Goal: Information Seeking & Learning: Check status

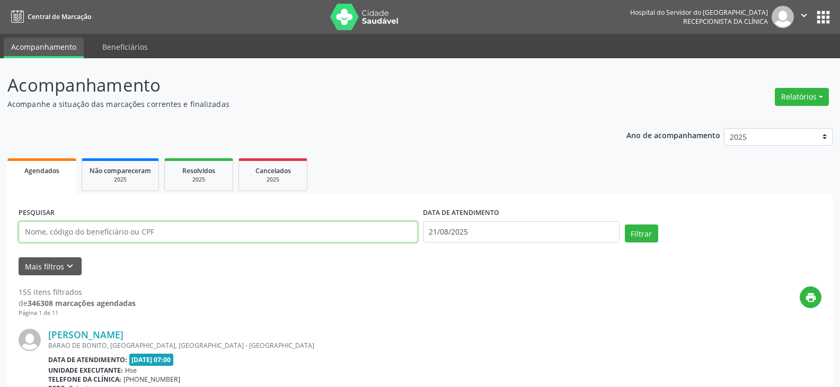
click at [331, 234] on input "text" at bounding box center [218, 232] width 399 height 21
type input "36144428453"
click at [625, 225] on button "Filtrar" at bounding box center [641, 234] width 33 height 18
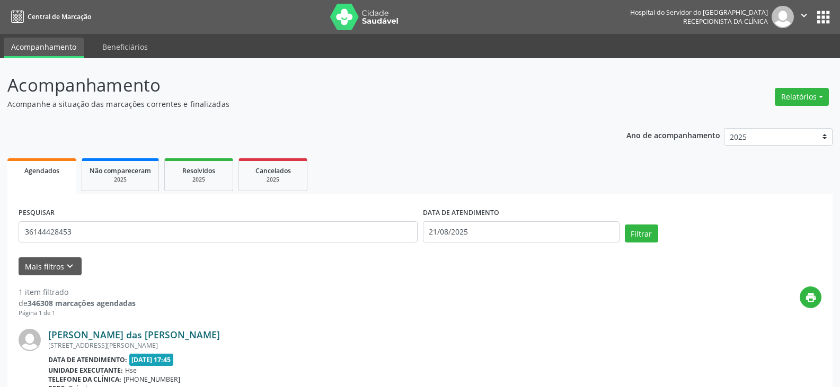
click at [182, 333] on link "[PERSON_NAME] das [PERSON_NAME]" at bounding box center [134, 335] width 172 height 12
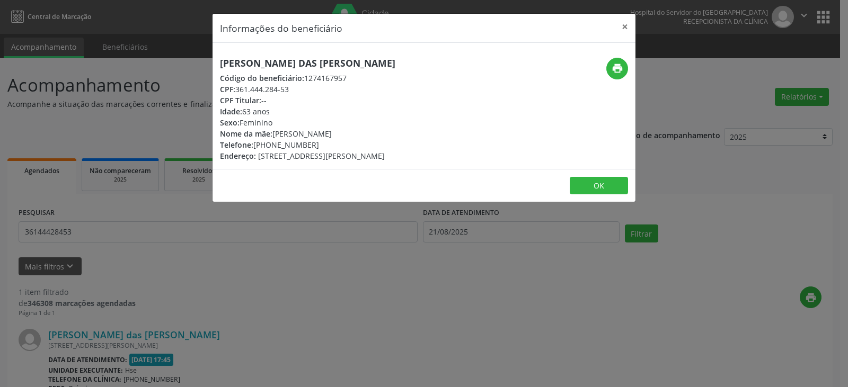
drag, startPoint x: 270, startPoint y: 146, endPoint x: 319, endPoint y: 148, distance: 48.8
click at [319, 148] on div "Telefone: [PHONE_NUMBER]" at bounding box center [307, 144] width 175 height 11
copy div "99949-4656"
drag, startPoint x: 227, startPoint y: 63, endPoint x: 404, endPoint y: 64, distance: 176.5
click at [395, 64] on h5 "[PERSON_NAME] das [PERSON_NAME]" at bounding box center [307, 63] width 175 height 11
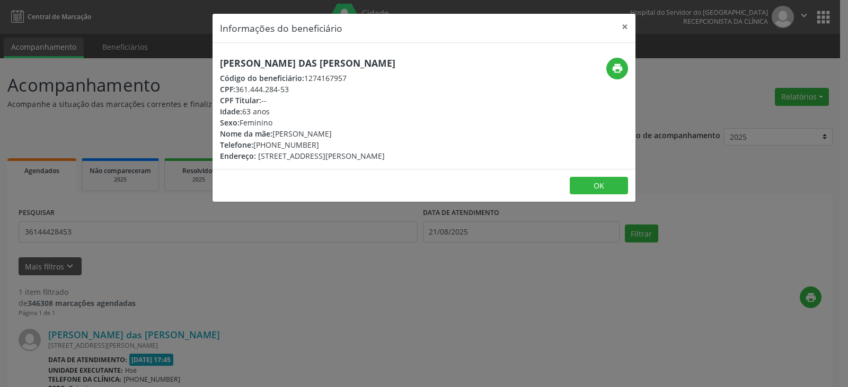
copy h5 "[PERSON_NAME] das [PERSON_NAME]"
click at [612, 72] on icon "print" at bounding box center [618, 69] width 12 height 12
click at [617, 30] on button "×" at bounding box center [624, 27] width 21 height 26
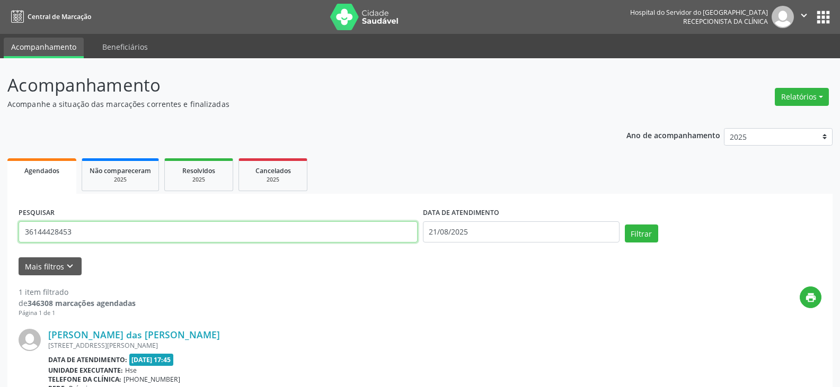
drag, startPoint x: 133, startPoint y: 223, endPoint x: 0, endPoint y: 245, distance: 134.4
click at [0, 245] on div "Acompanhamento Acompanhe a situação das marcações correntes e finalizadas Relat…" at bounding box center [420, 278] width 840 height 440
type input "[PERSON_NAME]"
click at [625, 225] on button "Filtrar" at bounding box center [641, 234] width 33 height 18
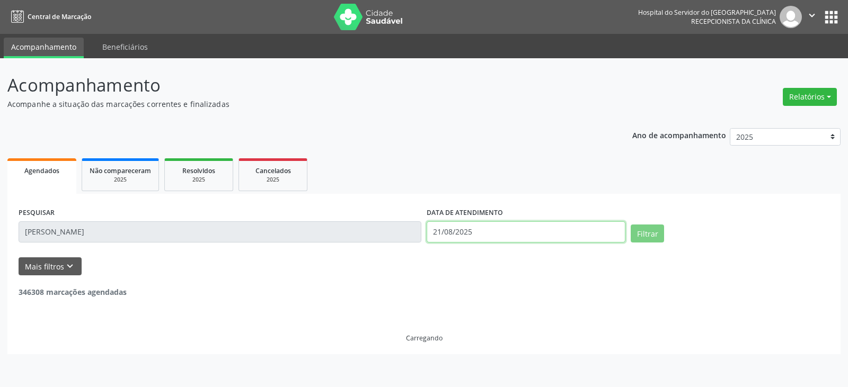
click at [445, 230] on input "21/08/2025" at bounding box center [526, 232] width 199 height 21
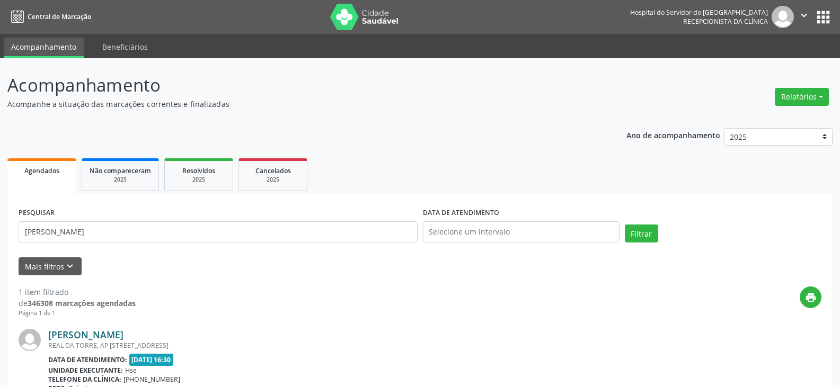
click at [123, 338] on link "[PERSON_NAME]" at bounding box center [85, 335] width 75 height 12
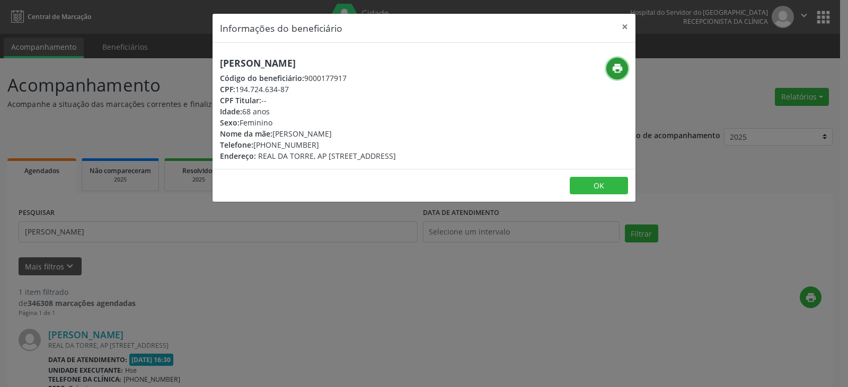
click at [615, 63] on icon "print" at bounding box center [618, 69] width 12 height 12
drag, startPoint x: 270, startPoint y: 143, endPoint x: 319, endPoint y: 145, distance: 49.3
click at [319, 145] on div "Telefone: [PHONE_NUMBER]" at bounding box center [308, 144] width 176 height 11
copy div "99633-7850"
click at [626, 31] on button "×" at bounding box center [624, 27] width 21 height 26
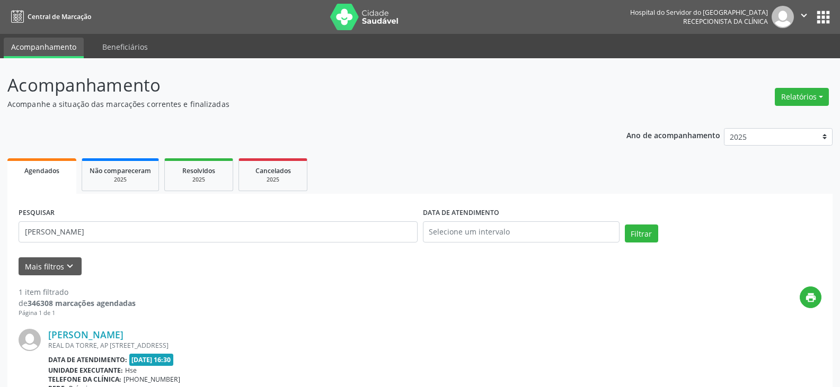
drag, startPoint x: 265, startPoint y: 218, endPoint x: 0, endPoint y: 237, distance: 265.7
click at [0, 237] on div "Acompanhamento Acompanhe a situação das marcações correntes e finalizadas Relat…" at bounding box center [420, 278] width 840 height 440
drag, startPoint x: 196, startPoint y: 244, endPoint x: 0, endPoint y: 220, distance: 197.1
click at [0, 220] on div "Acompanhamento Acompanhe a situação das marcações correntes e finalizadas Relat…" at bounding box center [420, 278] width 840 height 440
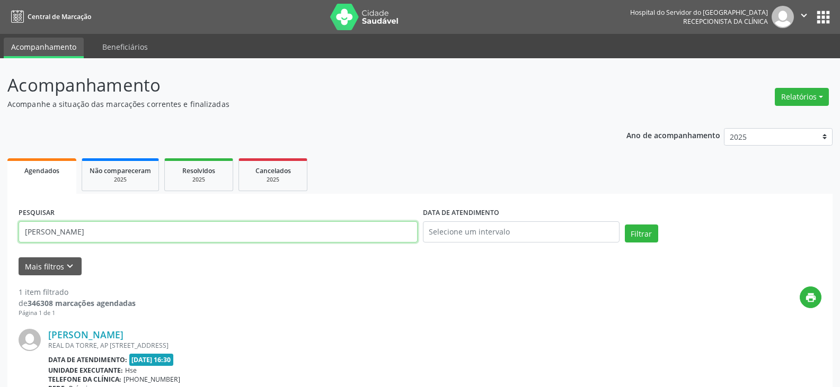
click at [201, 236] on input "[PERSON_NAME]" at bounding box center [218, 232] width 399 height 21
drag, startPoint x: 196, startPoint y: 235, endPoint x: 0, endPoint y: 244, distance: 195.8
click at [0, 244] on div "Acompanhamento Acompanhe a situação das marcações correntes e finalizadas Relat…" at bounding box center [420, 278] width 840 height 440
click at [625, 225] on button "Filtrar" at bounding box center [641, 234] width 33 height 18
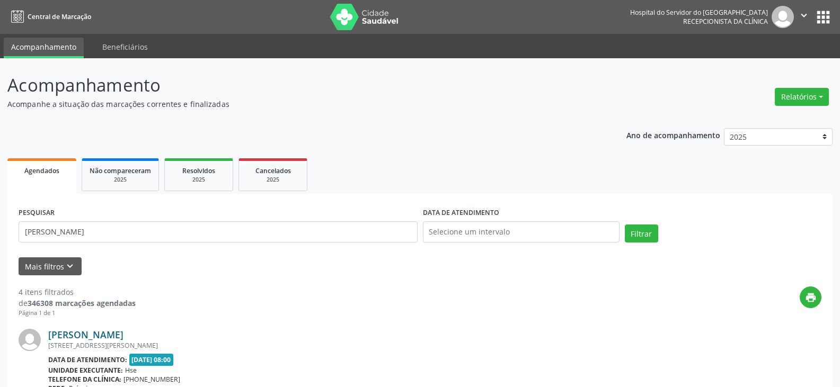
click at [123, 338] on link "[PERSON_NAME]" at bounding box center [85, 335] width 75 height 12
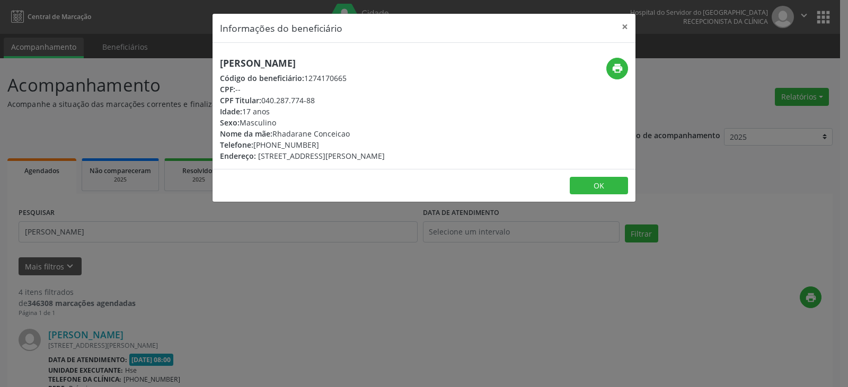
drag, startPoint x: 426, startPoint y: 64, endPoint x: 216, endPoint y: 68, distance: 209.9
click at [216, 68] on div "[PERSON_NAME] Código do beneficiário: 1274170665 CPF: -- CPF Titular: 040.287.7…" at bounding box center [354, 110] width 282 height 104
copy h5 "[PERSON_NAME]"
drag, startPoint x: 269, startPoint y: 144, endPoint x: 341, endPoint y: 144, distance: 72.1
click at [341, 144] on div "Telefone: [PHONE_NUMBER]" at bounding box center [302, 144] width 165 height 11
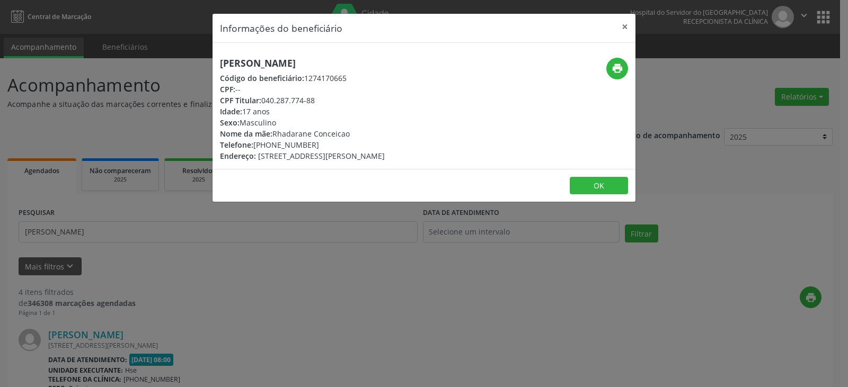
copy div "98475-1709"
drag, startPoint x: 262, startPoint y: 98, endPoint x: 323, endPoint y: 99, distance: 60.4
click at [323, 99] on div "CPF Titular: 040.287.774-88" at bounding box center [302, 100] width 165 height 11
copy div "040.287.774-88"
click at [615, 63] on icon "print" at bounding box center [618, 69] width 12 height 12
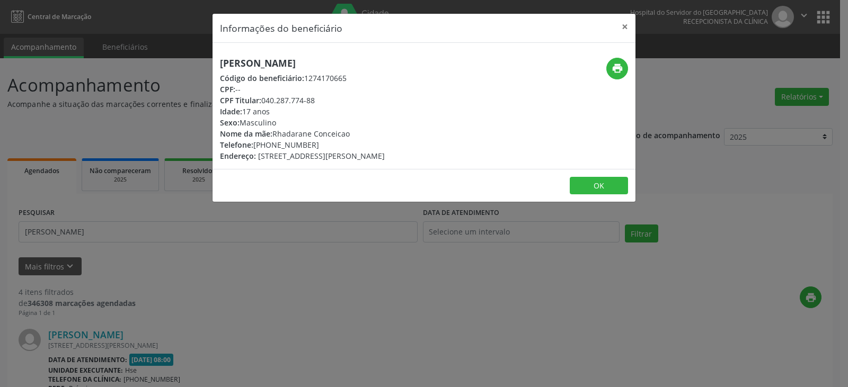
click at [262, 99] on div "CPF Titular: 040.287.774-88" at bounding box center [302, 100] width 165 height 11
drag, startPoint x: 262, startPoint y: 101, endPoint x: 320, endPoint y: 101, distance: 57.2
click at [320, 101] on div "CPF Titular: 040.287.774-88" at bounding box center [302, 100] width 165 height 11
copy div "040.287.774-88"
click at [629, 27] on button "×" at bounding box center [624, 27] width 21 height 26
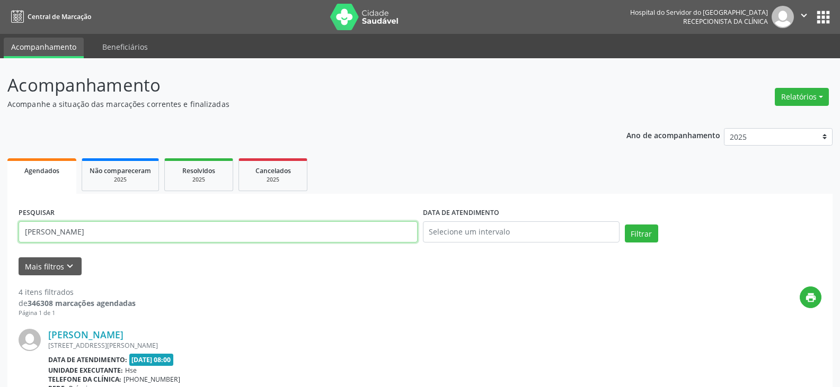
drag, startPoint x: 203, startPoint y: 237, endPoint x: 0, endPoint y: 237, distance: 203.0
paste input "040.287.774-88"
type input "040.287.774-88"
click at [625, 225] on button "Filtrar" at bounding box center [641, 234] width 33 height 18
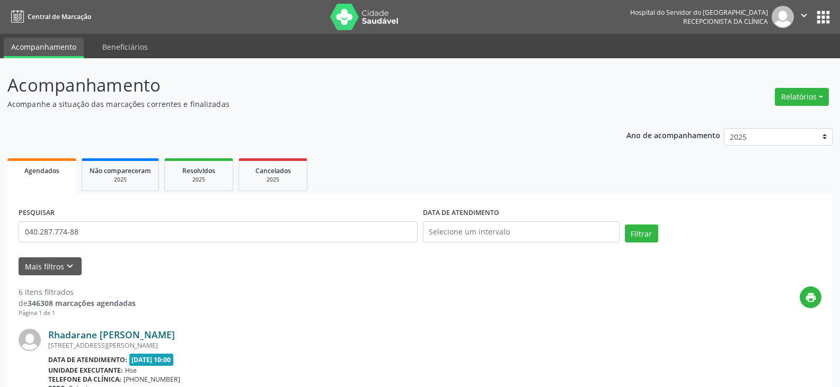
click at [105, 336] on link "Rhadarane [PERSON_NAME]" at bounding box center [111, 335] width 127 height 12
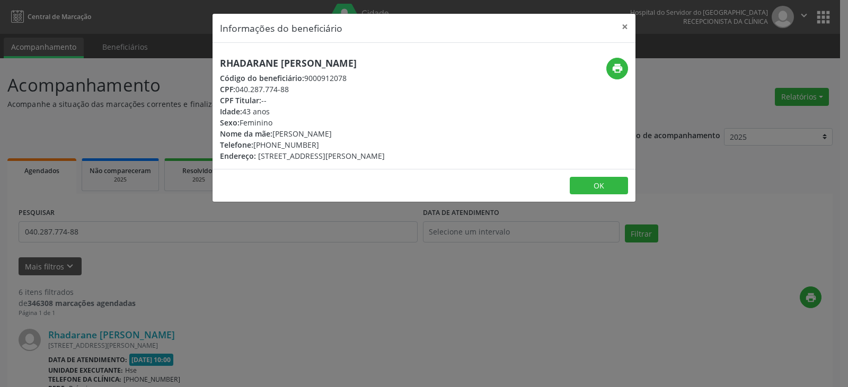
drag, startPoint x: 465, startPoint y: 63, endPoint x: 219, endPoint y: 59, distance: 246.0
click at [219, 59] on div "Rhadarane [PERSON_NAME] Código do beneficiário: 9000912078 CPF: 040.287.774-88 …" at bounding box center [354, 110] width 282 height 104
copy h5 "Rhadarane [PERSON_NAME]"
click at [616, 25] on button "×" at bounding box center [624, 27] width 21 height 26
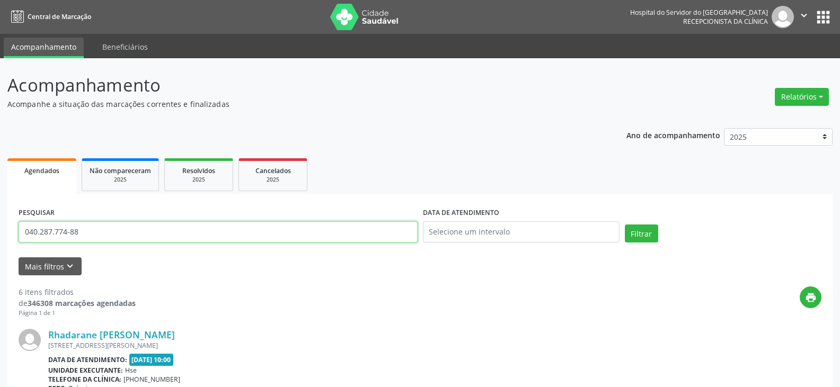
drag, startPoint x: 209, startPoint y: 229, endPoint x: 0, endPoint y: 232, distance: 209.4
click at [625, 225] on button "Filtrar" at bounding box center [641, 234] width 33 height 18
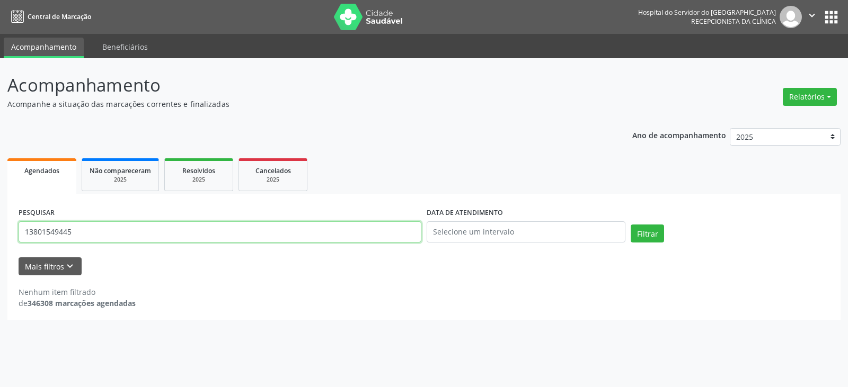
drag, startPoint x: 172, startPoint y: 236, endPoint x: 17, endPoint y: 234, distance: 154.8
click at [17, 234] on div "PESQUISAR 13801549445" at bounding box center [220, 227] width 408 height 45
click at [234, 225] on input "13801549445" at bounding box center [220, 232] width 403 height 21
type input "1"
click at [631, 225] on button "Filtrar" at bounding box center [647, 234] width 33 height 18
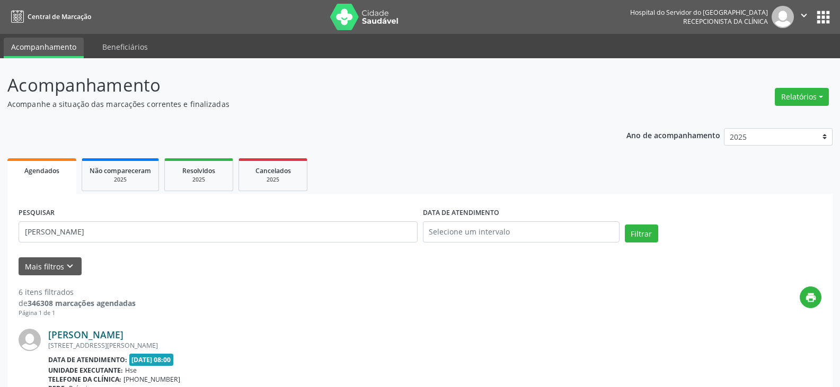
click at [123, 332] on link "[PERSON_NAME]" at bounding box center [85, 335] width 75 height 12
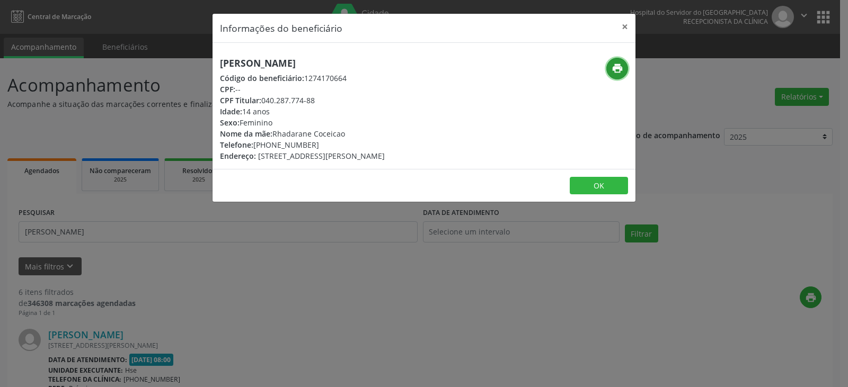
click at [615, 68] on icon "print" at bounding box center [618, 69] width 12 height 12
drag, startPoint x: 395, startPoint y: 61, endPoint x: 207, endPoint y: 65, distance: 188.2
click at [207, 65] on div "Informações do beneficiário × [PERSON_NAME] Código do beneficiário: 1274170664 …" at bounding box center [424, 193] width 848 height 387
copy h5 "[PERSON_NAME]"
drag, startPoint x: 265, startPoint y: 100, endPoint x: 324, endPoint y: 100, distance: 58.8
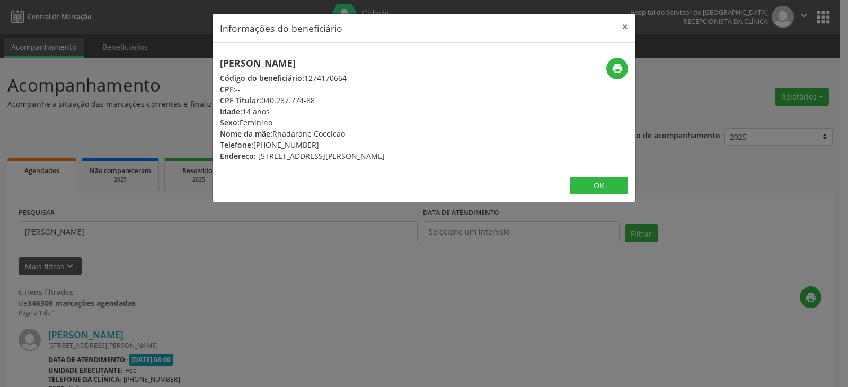
click at [324, 100] on div "CPF Titular: 040.287.774-88" at bounding box center [302, 100] width 165 height 11
drag, startPoint x: 263, startPoint y: 100, endPoint x: 315, endPoint y: 100, distance: 51.4
click at [315, 100] on div "CPF Titular: 040.287.774-88" at bounding box center [302, 100] width 165 height 11
copy div "040.287.774-88"
drag, startPoint x: 273, startPoint y: 143, endPoint x: 328, endPoint y: 142, distance: 55.1
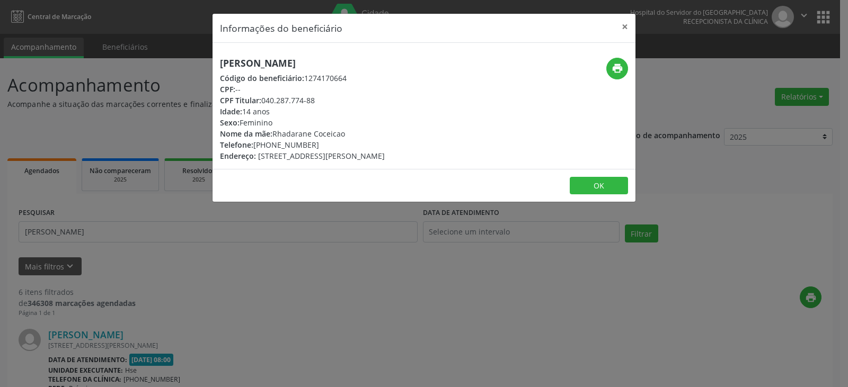
click at [328, 142] on div "Telefone: [PHONE_NUMBER]" at bounding box center [302, 144] width 165 height 11
drag, startPoint x: 263, startPoint y: 96, endPoint x: 333, endPoint y: 99, distance: 70.0
click at [333, 99] on div "CPF Titular: 040.287.774-88" at bounding box center [302, 100] width 165 height 11
click at [628, 25] on button "×" at bounding box center [624, 27] width 21 height 26
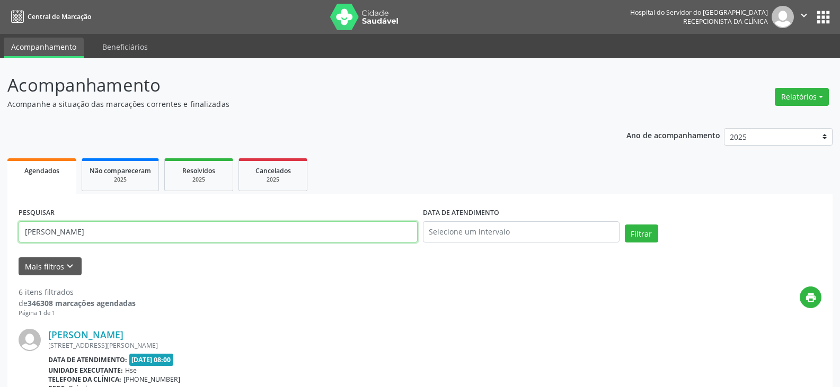
drag, startPoint x: 254, startPoint y: 228, endPoint x: 0, endPoint y: 228, distance: 253.9
paste input "040.287.774-88"
type input "040.287.774-88"
click at [625, 225] on button "Filtrar" at bounding box center [641, 234] width 33 height 18
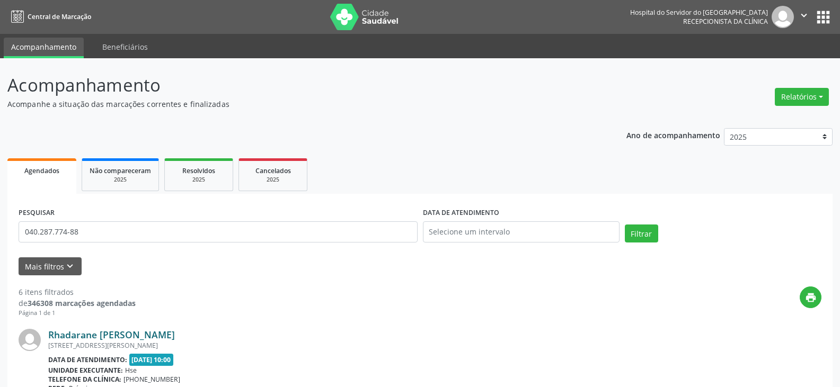
click at [158, 332] on link "Rhadarane [PERSON_NAME]" at bounding box center [111, 335] width 127 height 12
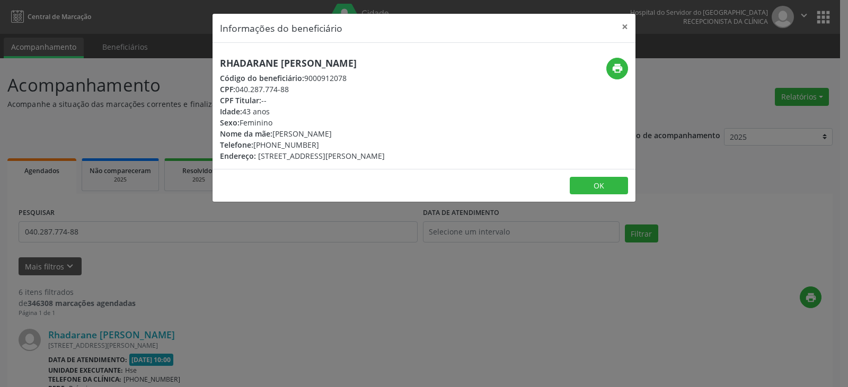
drag, startPoint x: 464, startPoint y: 64, endPoint x: 210, endPoint y: 69, distance: 253.9
click at [210, 69] on div "Informações do beneficiário × Rhadarane Conceicao de [PERSON_NAME] Código do be…" at bounding box center [424, 193] width 848 height 387
click at [621, 25] on button "×" at bounding box center [624, 27] width 21 height 26
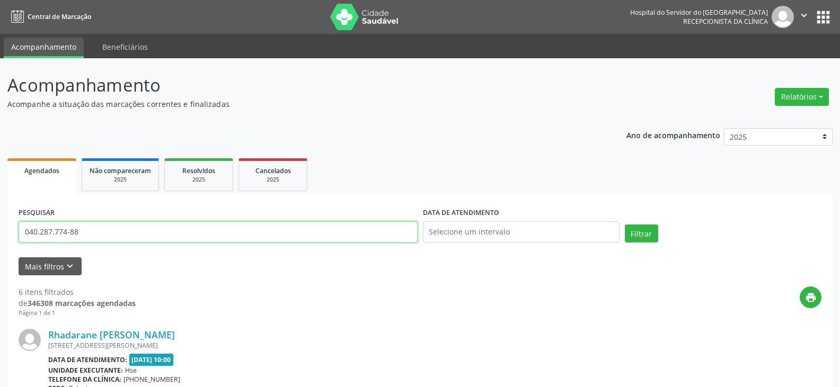
drag, startPoint x: 208, startPoint y: 232, endPoint x: 0, endPoint y: 243, distance: 208.6
type input "08104552422"
click at [625, 225] on button "Filtrar" at bounding box center [641, 234] width 33 height 18
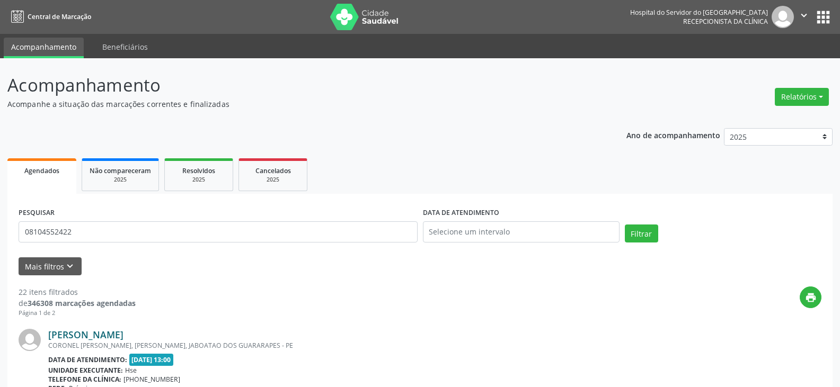
click at [101, 338] on link "[PERSON_NAME]" at bounding box center [85, 335] width 75 height 12
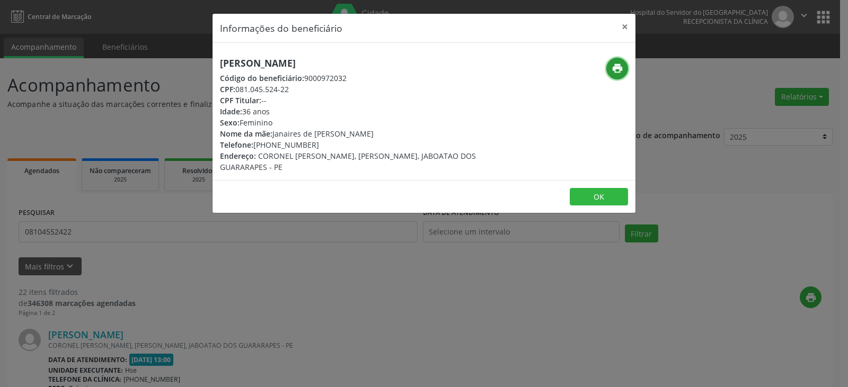
click at [616, 67] on icon "print" at bounding box center [618, 69] width 12 height 12
drag, startPoint x: 272, startPoint y: 142, endPoint x: 318, endPoint y: 142, distance: 46.1
click at [318, 142] on div "Telefone: [PHONE_NUMBER]" at bounding box center [353, 144] width 267 height 11
drag, startPoint x: 270, startPoint y: 145, endPoint x: 324, endPoint y: 145, distance: 54.6
click at [324, 145] on div "Telefone: [PHONE_NUMBER]" at bounding box center [353, 144] width 267 height 11
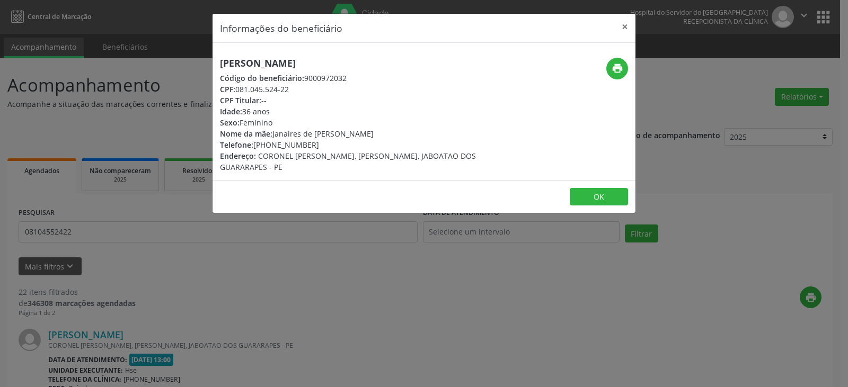
drag, startPoint x: 238, startPoint y: 90, endPoint x: 308, endPoint y: 89, distance: 70.5
click at [308, 89] on div "CPF: 081.045.524-22" at bounding box center [353, 89] width 267 height 11
click at [626, 24] on button "×" at bounding box center [624, 27] width 21 height 26
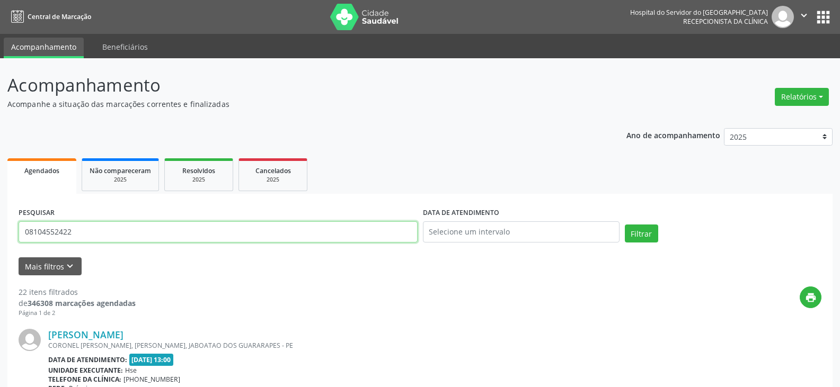
drag, startPoint x: 126, startPoint y: 241, endPoint x: 0, endPoint y: 242, distance: 126.1
click at [625, 225] on button "Filtrar" at bounding box center [641, 234] width 33 height 18
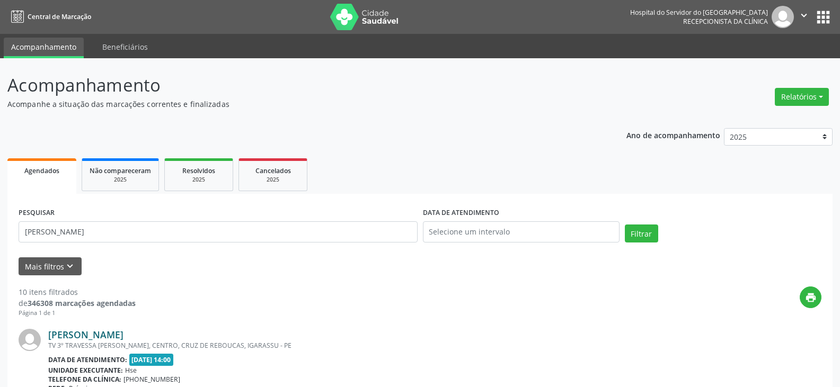
click at [109, 332] on link "[PERSON_NAME]" at bounding box center [85, 335] width 75 height 12
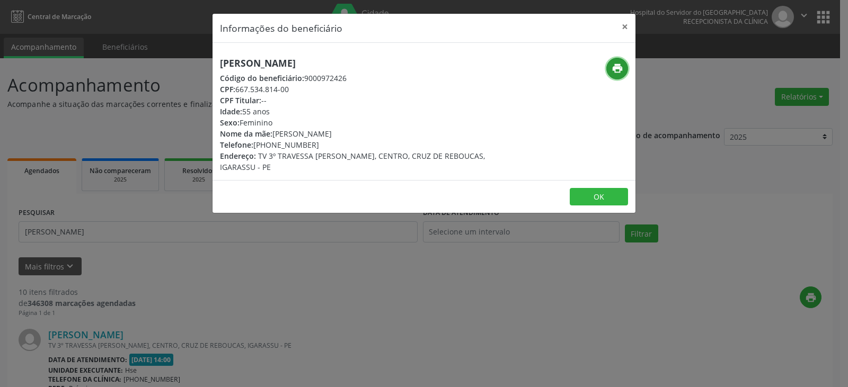
click at [625, 65] on button "print" at bounding box center [617, 69] width 22 height 22
drag, startPoint x: 270, startPoint y: 143, endPoint x: 323, endPoint y: 143, distance: 52.5
click at [323, 143] on div "Telefone: [PHONE_NUMBER]" at bounding box center [353, 144] width 267 height 11
click at [627, 31] on button "×" at bounding box center [624, 27] width 21 height 26
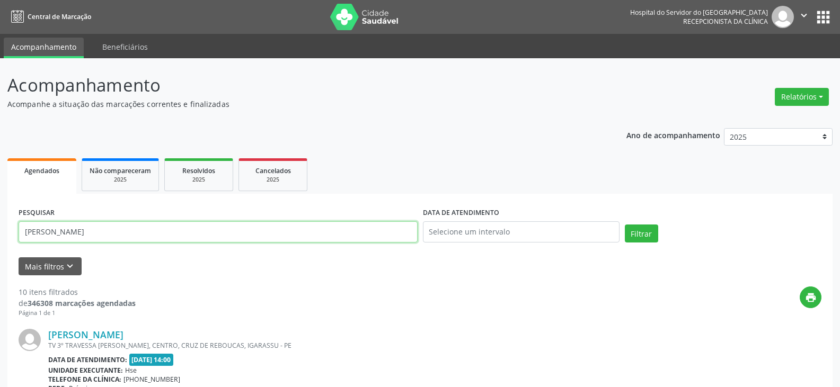
drag, startPoint x: 278, startPoint y: 227, endPoint x: 0, endPoint y: 228, distance: 277.7
click at [625, 225] on button "Filtrar" at bounding box center [641, 234] width 33 height 18
drag, startPoint x: 30, startPoint y: 230, endPoint x: 0, endPoint y: 230, distance: 30.2
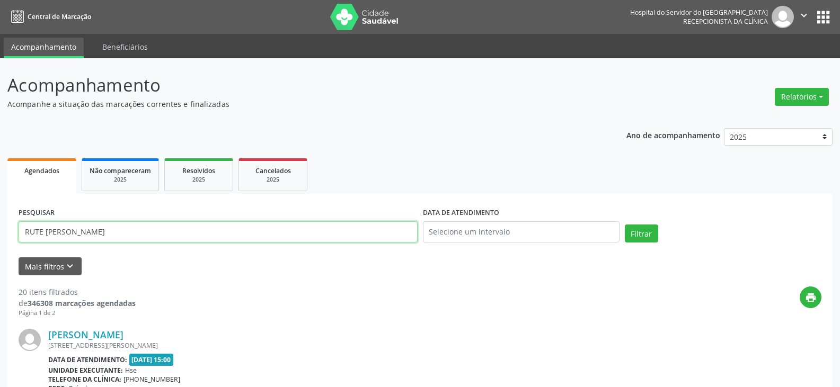
click at [625, 225] on button "Filtrar" at bounding box center [641, 234] width 33 height 18
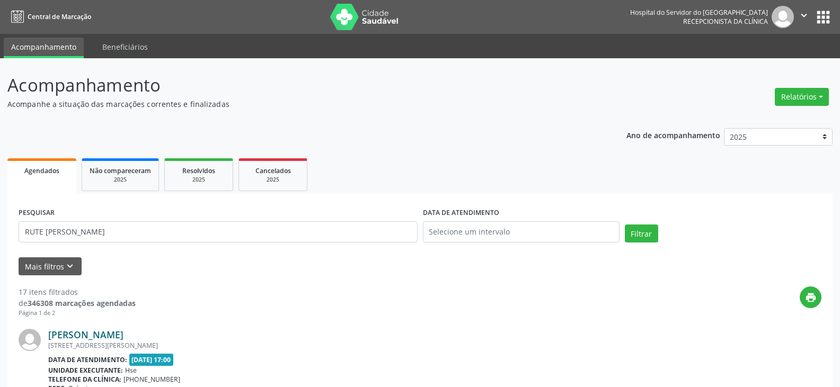
click at [111, 336] on link "[PERSON_NAME]" at bounding box center [85, 335] width 75 height 12
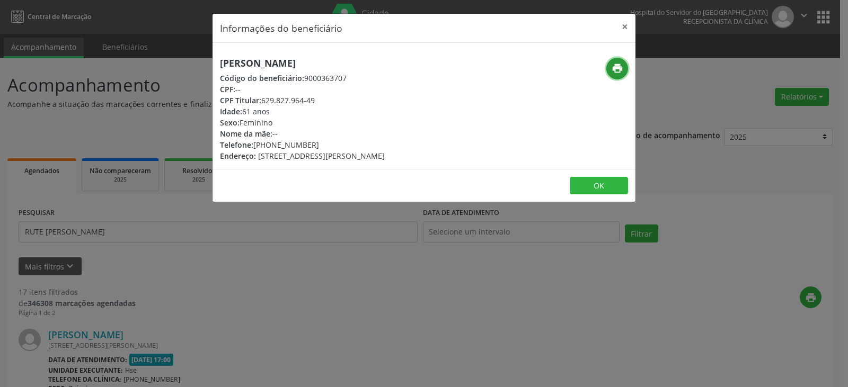
click at [621, 67] on icon "print" at bounding box center [618, 69] width 12 height 12
drag, startPoint x: 271, startPoint y: 143, endPoint x: 314, endPoint y: 143, distance: 42.9
click at [314, 143] on div "Telefone: [PHONE_NUMBER]" at bounding box center [302, 144] width 165 height 11
drag, startPoint x: 262, startPoint y: 99, endPoint x: 329, endPoint y: 107, distance: 67.2
click at [329, 106] on div "[PERSON_NAME] Código do beneficiário: 9000363707 CPF: -- CPF Titular: 629.827.9…" at bounding box center [302, 110] width 165 height 104
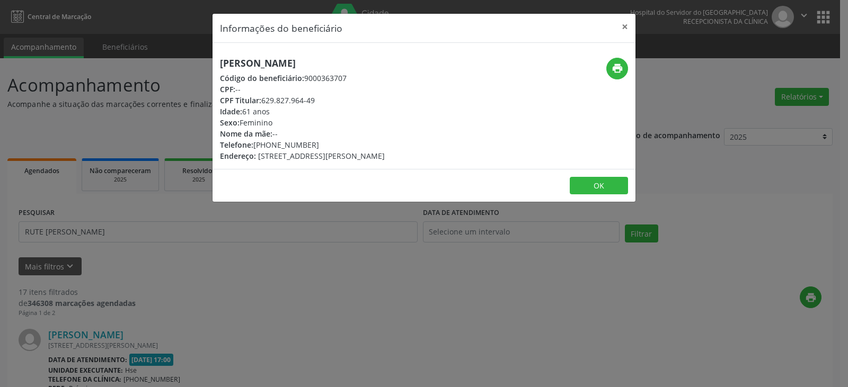
click at [314, 103] on div "CPF Titular: 629.827.964-49" at bounding box center [302, 100] width 165 height 11
drag, startPoint x: 263, startPoint y: 99, endPoint x: 319, endPoint y: 99, distance: 55.7
click at [319, 99] on div "CPF Titular: 629.827.964-49" at bounding box center [302, 100] width 165 height 11
click at [620, 21] on button "×" at bounding box center [624, 27] width 21 height 26
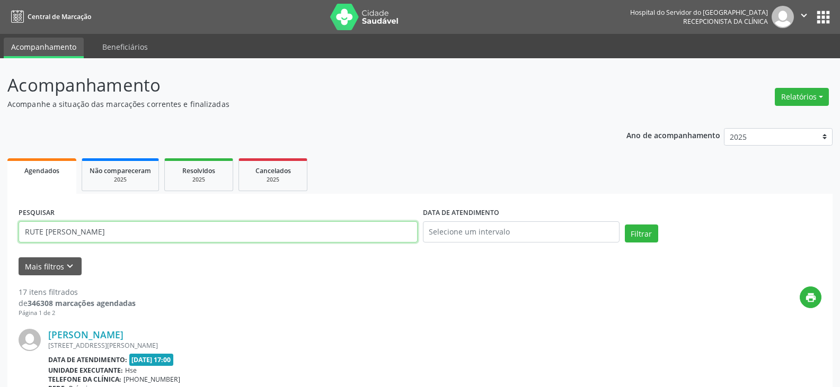
drag, startPoint x: 147, startPoint y: 232, endPoint x: 0, endPoint y: 233, distance: 147.4
paste input "629.827.964-49"
type input "629.827.964-49"
click at [625, 225] on button "Filtrar" at bounding box center [641, 234] width 33 height 18
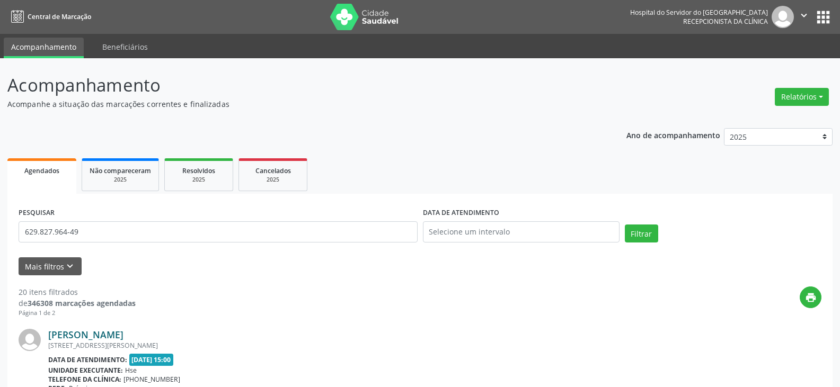
click at [91, 333] on link "[PERSON_NAME]" at bounding box center [85, 335] width 75 height 12
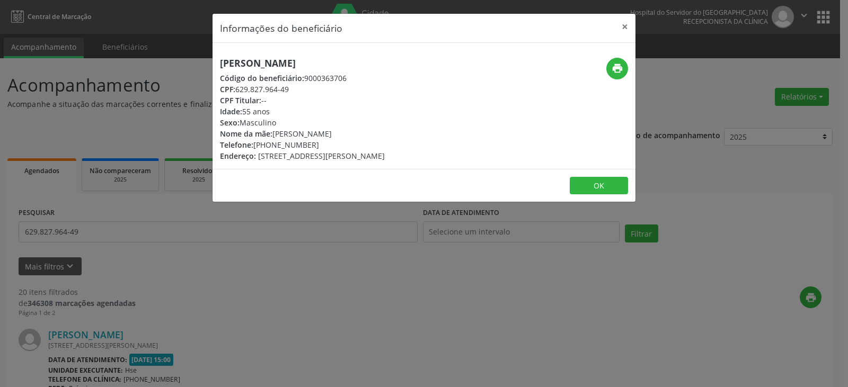
drag, startPoint x: 354, startPoint y: 61, endPoint x: 230, endPoint y: 74, distance: 125.2
click at [219, 68] on div "[PERSON_NAME] Código do beneficiário: 9000363706 CPF: 629.827.964-49 CPF Titula…" at bounding box center [354, 110] width 282 height 104
click at [629, 24] on button "×" at bounding box center [624, 27] width 21 height 26
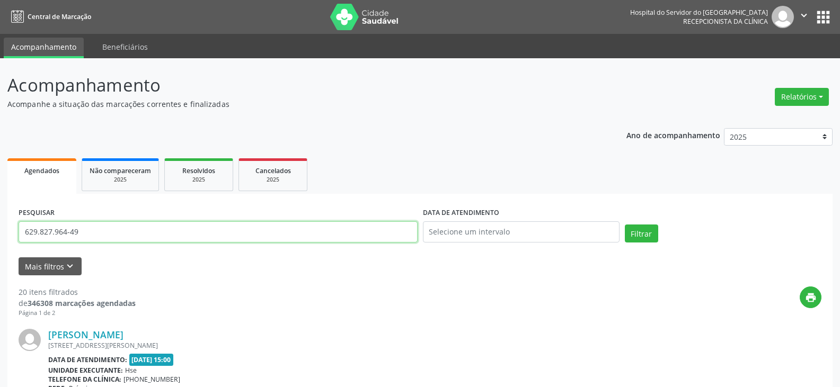
drag, startPoint x: 217, startPoint y: 224, endPoint x: 0, endPoint y: 228, distance: 217.4
type input "79669581400"
click at [625, 225] on button "Filtrar" at bounding box center [641, 234] width 33 height 18
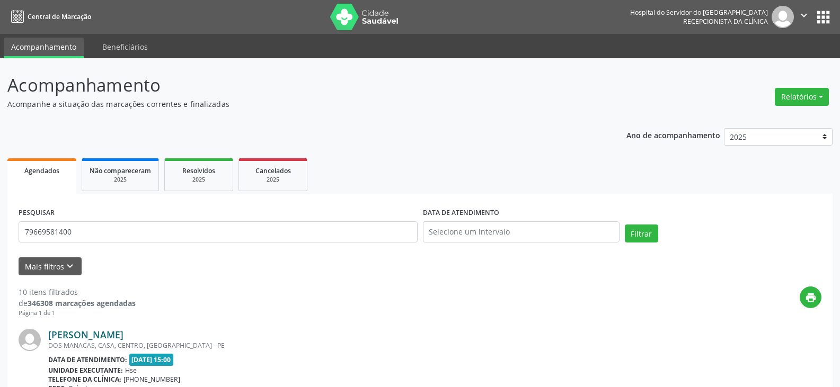
click at [123, 338] on link "[PERSON_NAME]" at bounding box center [85, 335] width 75 height 12
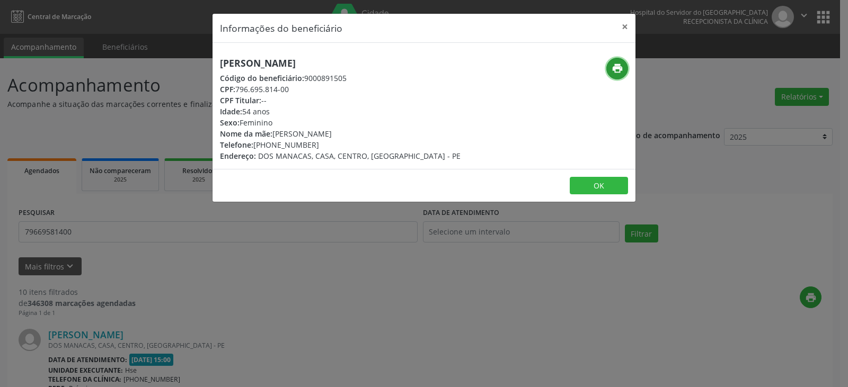
click at [611, 66] on button "print" at bounding box center [617, 69] width 22 height 22
drag, startPoint x: 270, startPoint y: 143, endPoint x: 324, endPoint y: 144, distance: 54.1
click at [324, 144] on div "Telefone: [PHONE_NUMBER]" at bounding box center [340, 144] width 241 height 11
